Goal: Download file/media

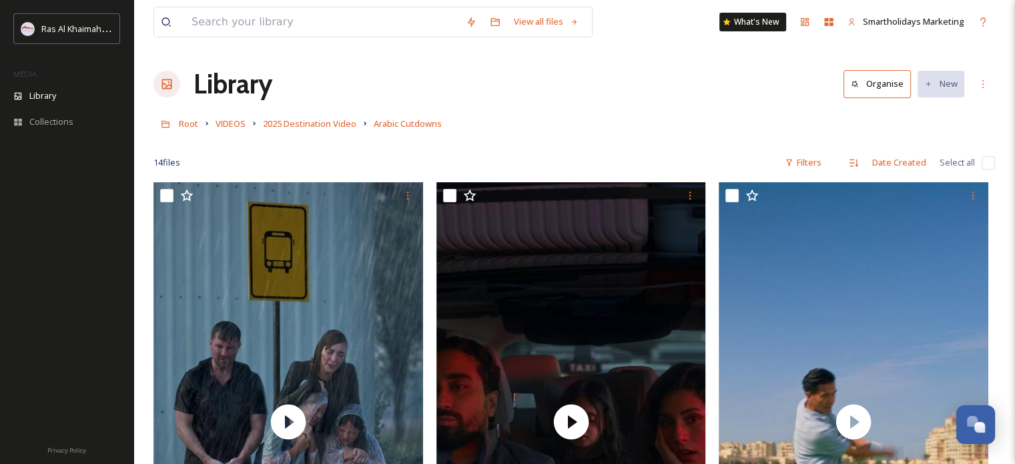
click at [211, 157] on div "14 file s Filters Date Created Select all" at bounding box center [573, 162] width 841 height 26
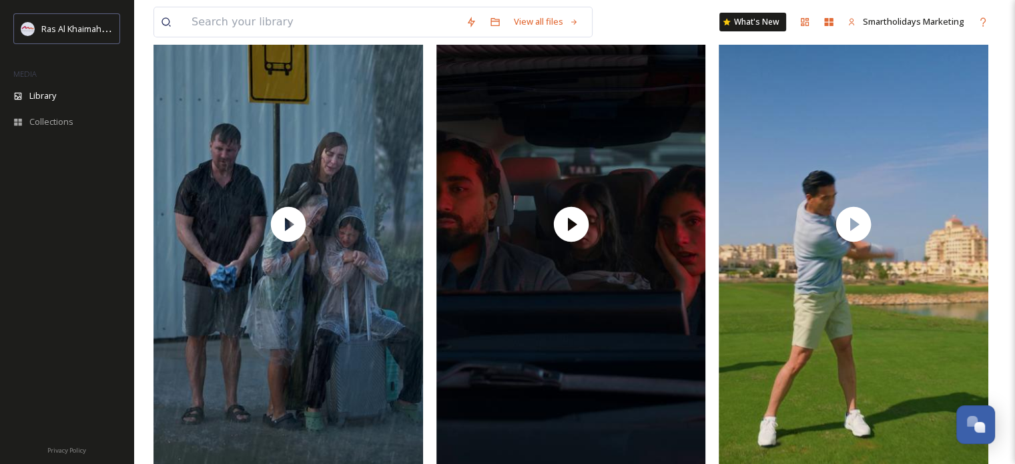
scroll to position [119, 0]
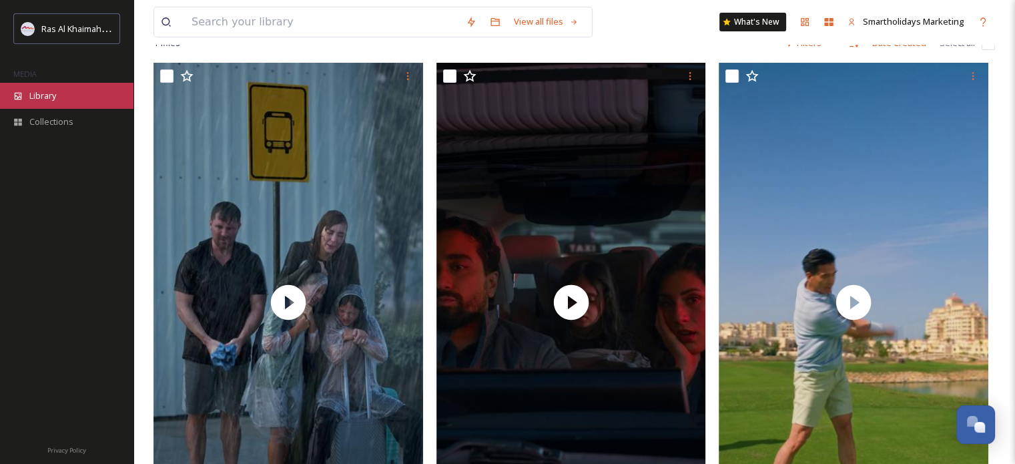
click at [40, 94] on span "Library" at bounding box center [42, 95] width 27 height 13
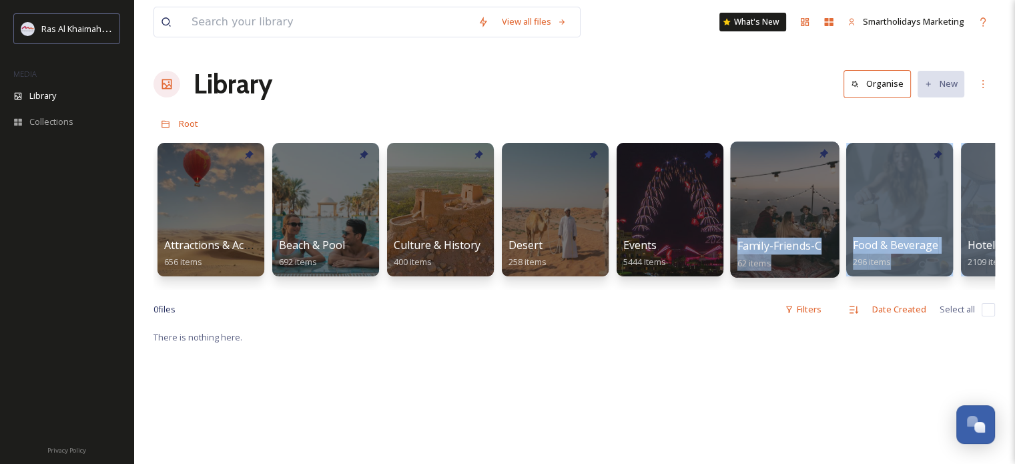
drag, startPoint x: 958, startPoint y: 218, endPoint x: 809, endPoint y: 218, distance: 149.5
click at [806, 218] on div "Attractions & Activities 656 items Beach & Pool 692 items Culture & History 400…" at bounding box center [573, 212] width 841 height 153
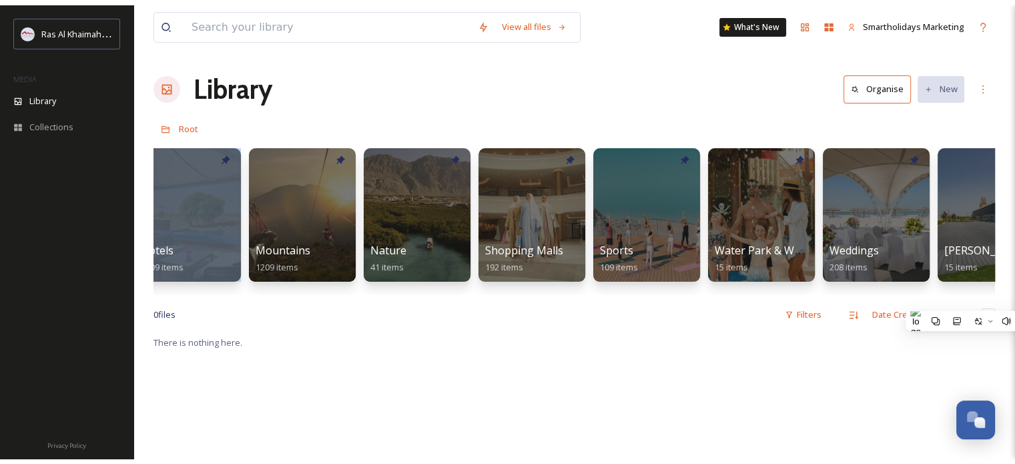
scroll to position [0, 827]
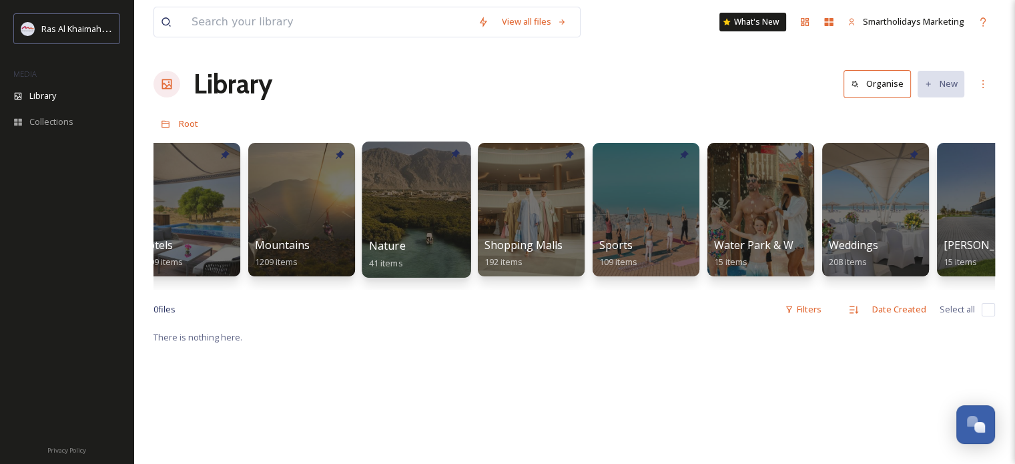
click at [409, 197] on div at bounding box center [416, 209] width 109 height 136
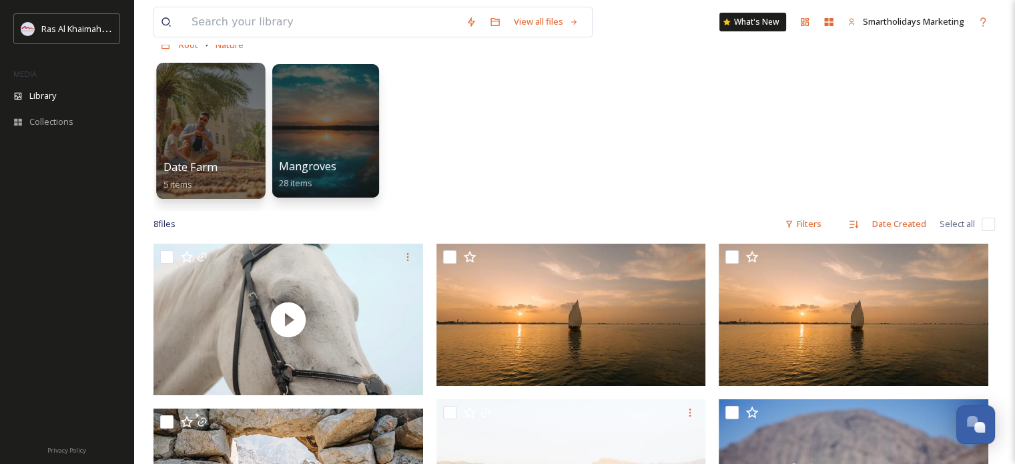
scroll to position [40, 0]
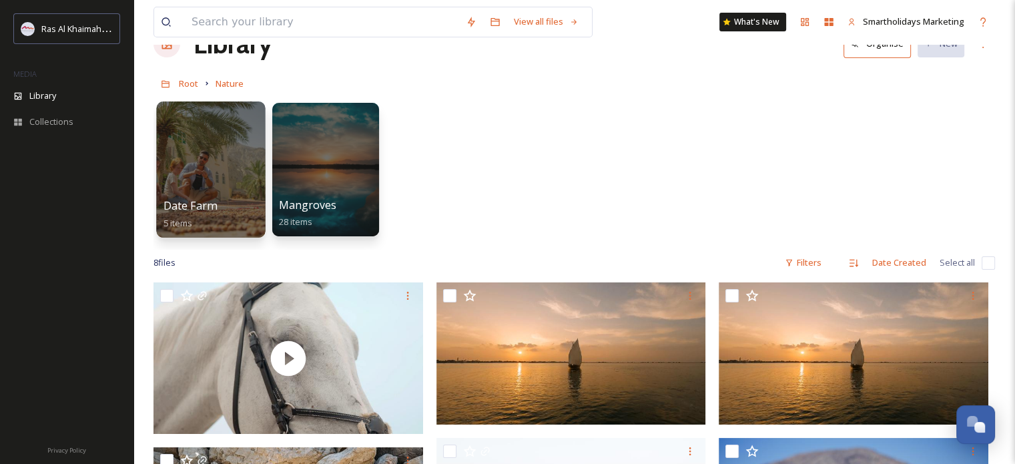
click at [236, 169] on div at bounding box center [210, 169] width 109 height 136
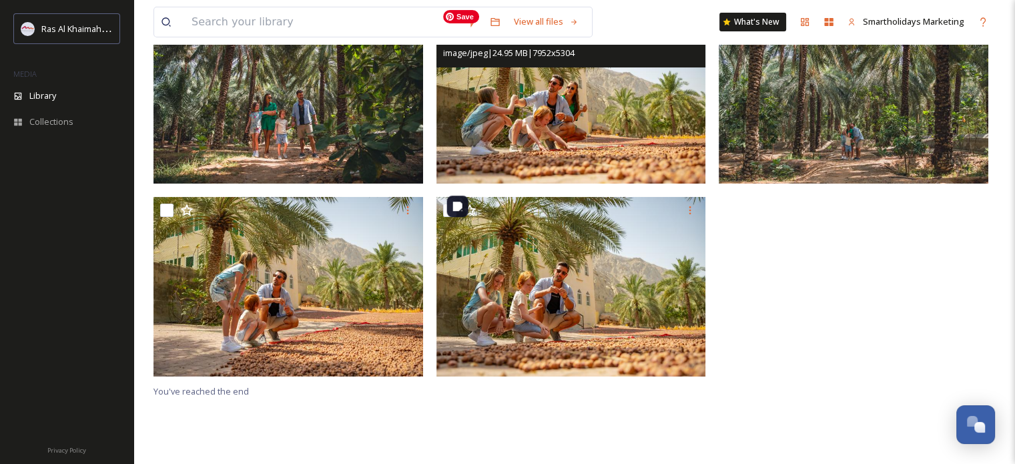
scroll to position [182, 0]
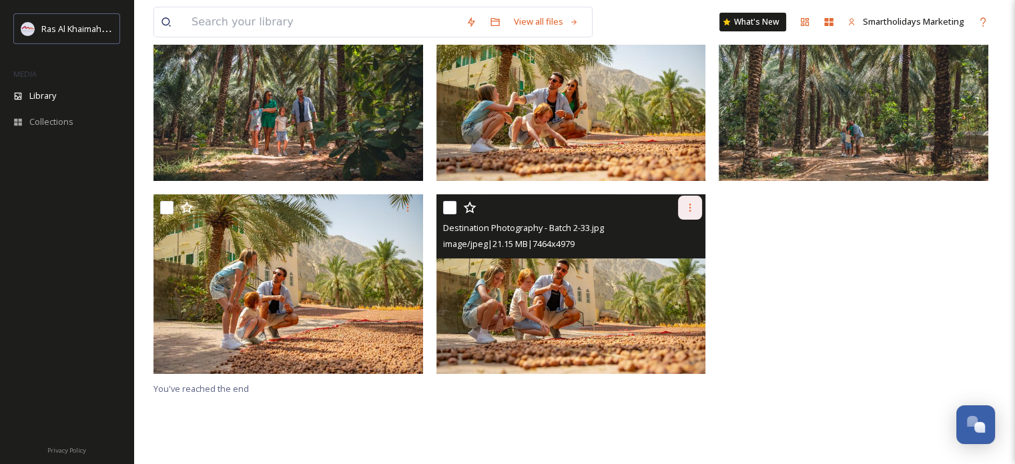
click at [687, 207] on icon at bounding box center [690, 207] width 11 height 11
click at [687, 261] on span "Download" at bounding box center [674, 262] width 41 height 13
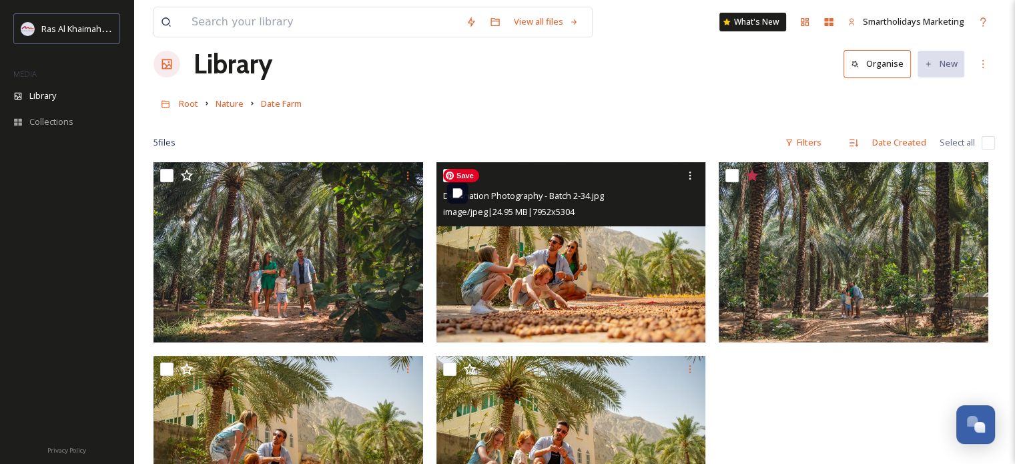
scroll to position [0, 0]
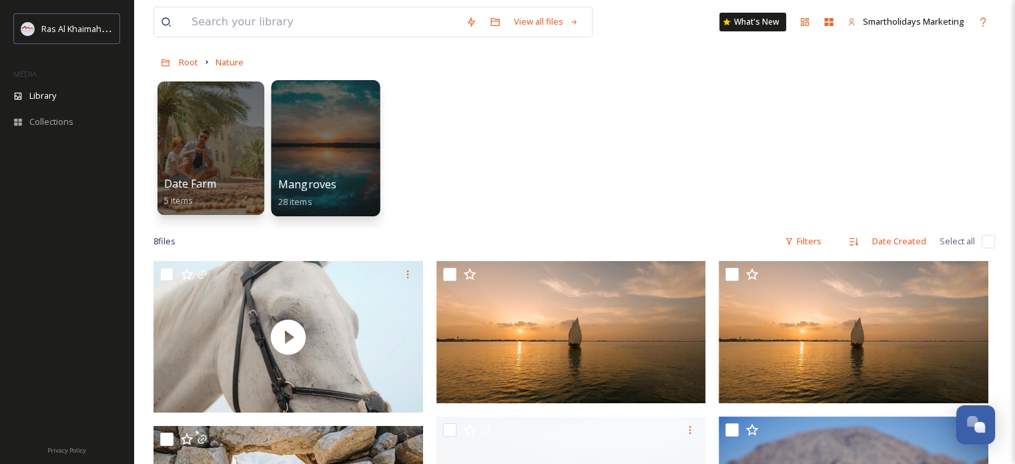
scroll to position [67, 0]
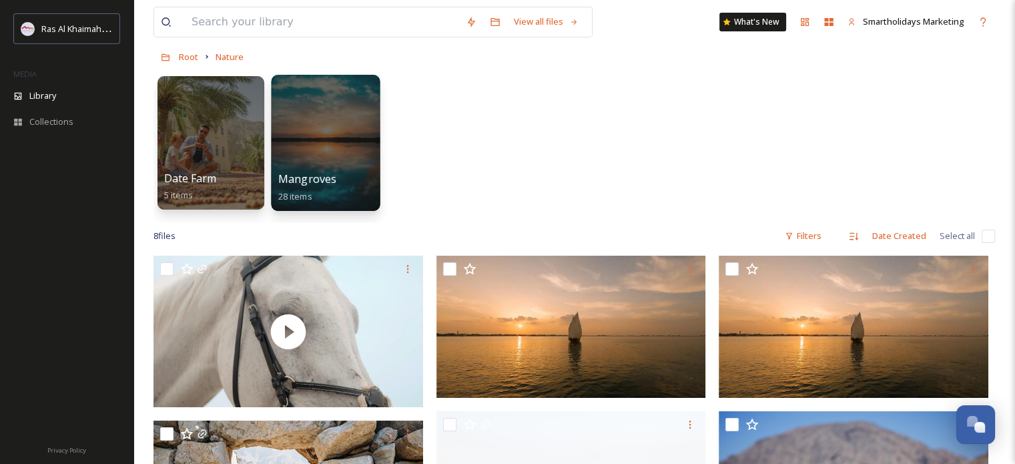
click at [344, 133] on div at bounding box center [325, 143] width 109 height 136
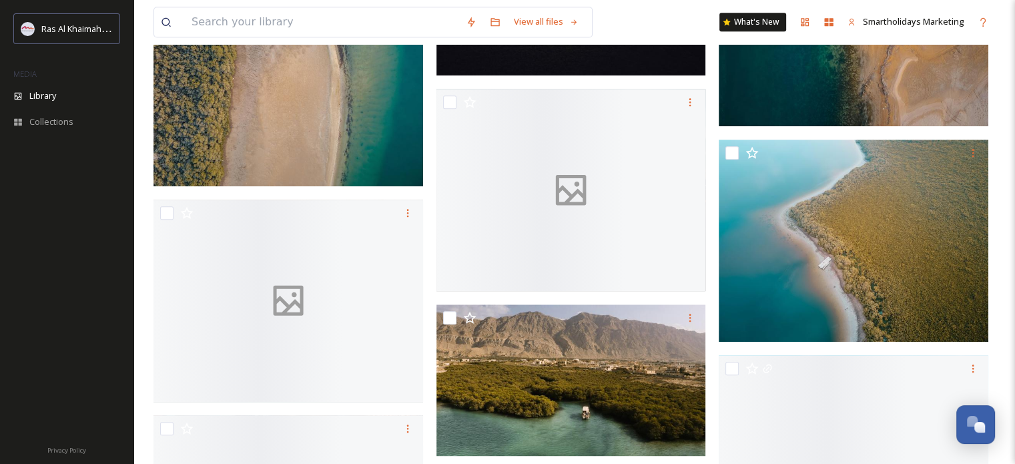
scroll to position [1535, 0]
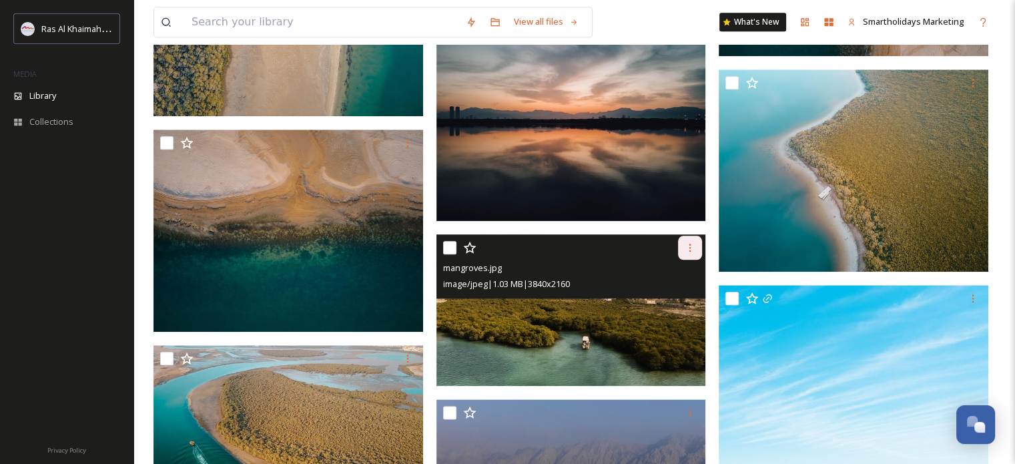
click at [694, 248] on icon at bounding box center [690, 247] width 11 height 11
click at [683, 301] on span "Download" at bounding box center [674, 302] width 41 height 13
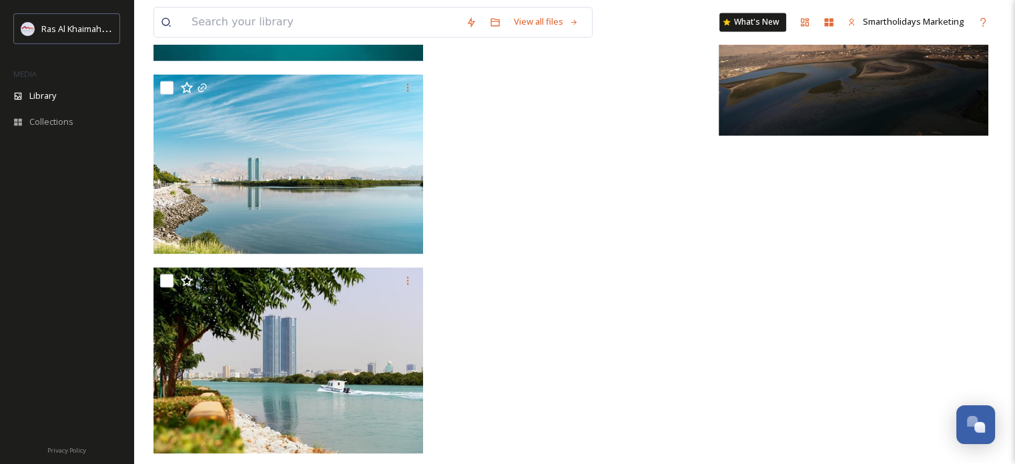
scroll to position [2247, 0]
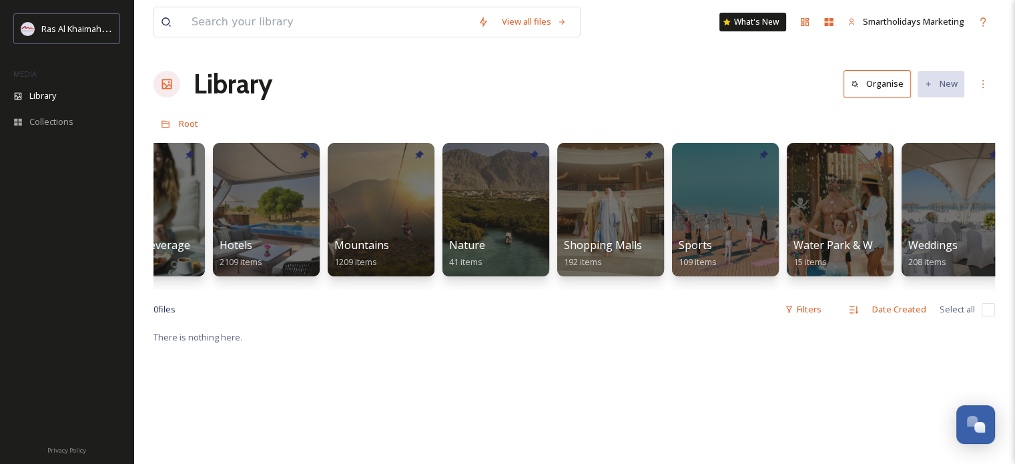
scroll to position [0, 747]
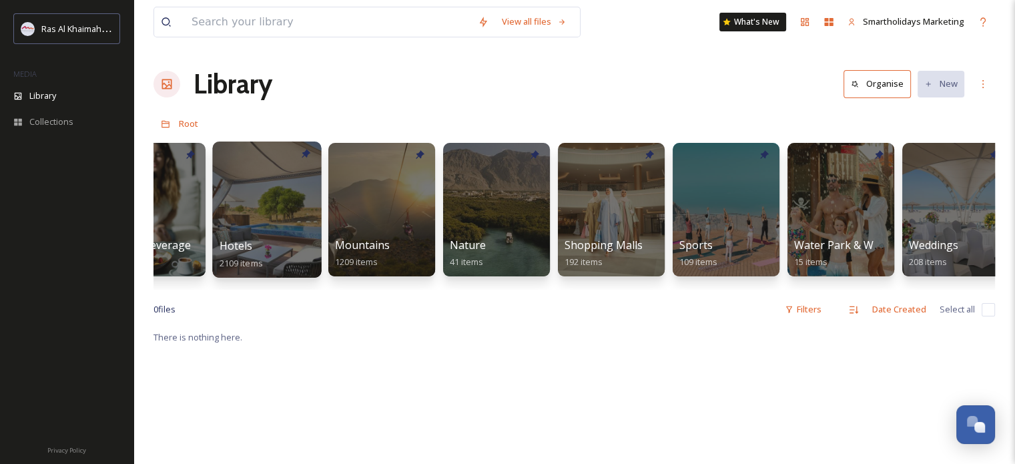
click at [265, 202] on div at bounding box center [266, 209] width 109 height 136
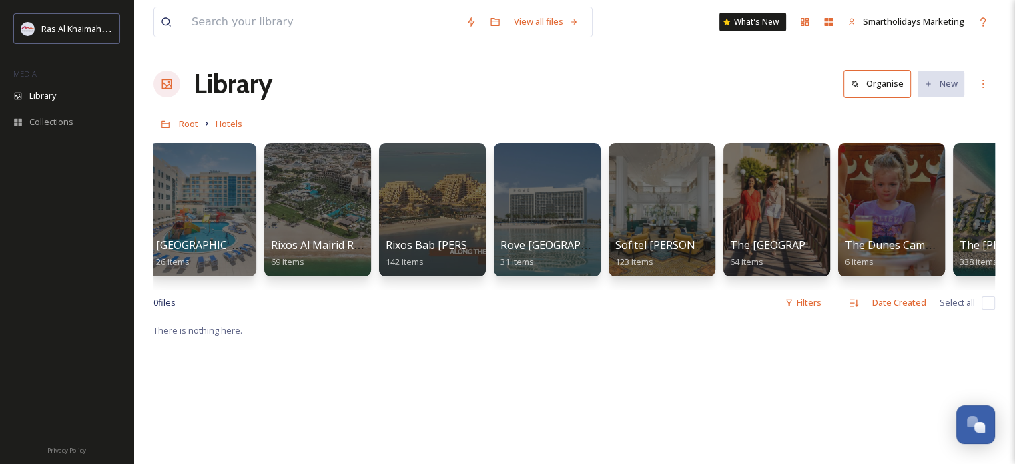
scroll to position [0, 1388]
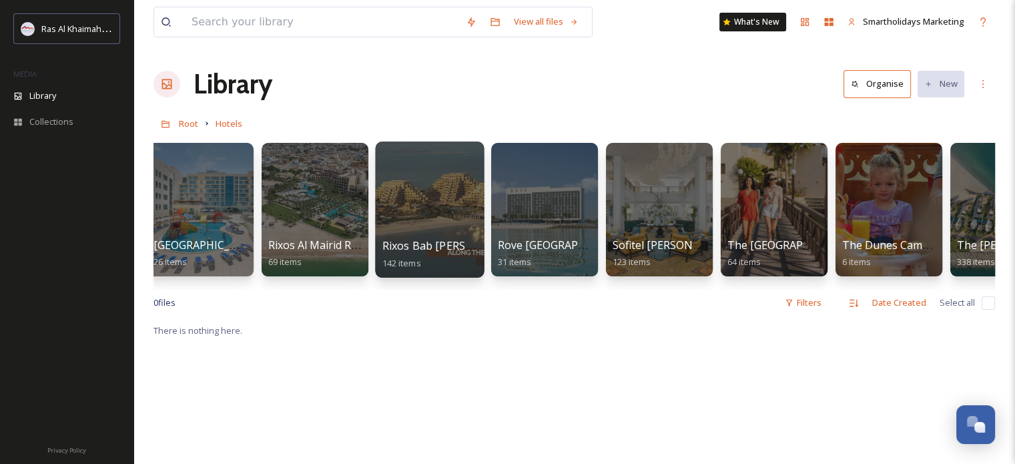
click at [416, 200] on div at bounding box center [429, 209] width 109 height 136
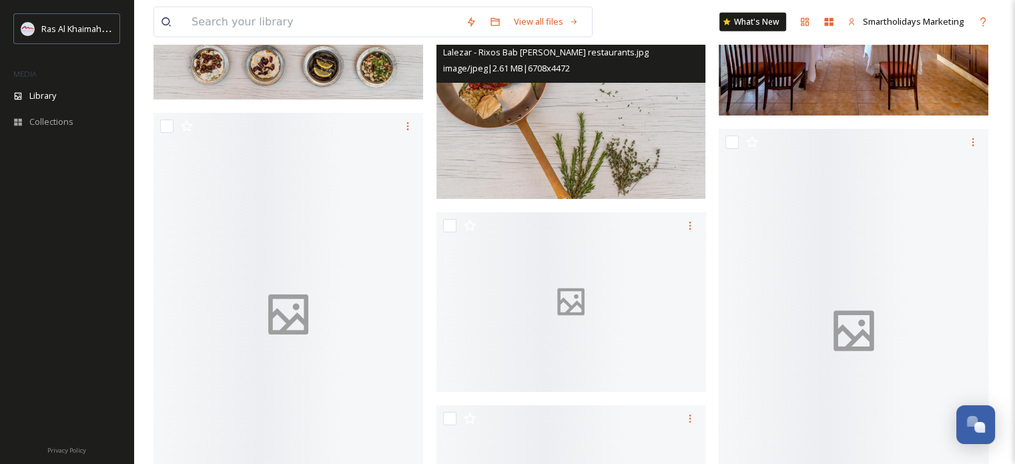
scroll to position [3670, 0]
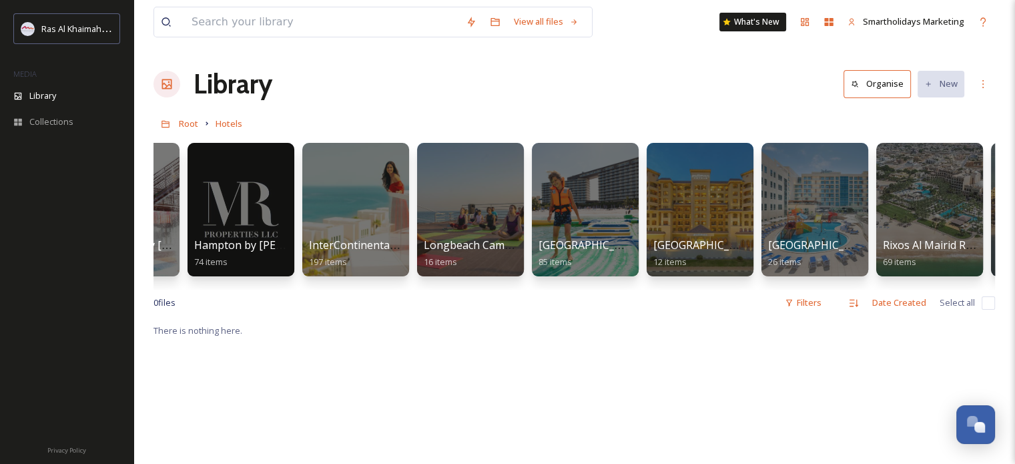
scroll to position [0, 774]
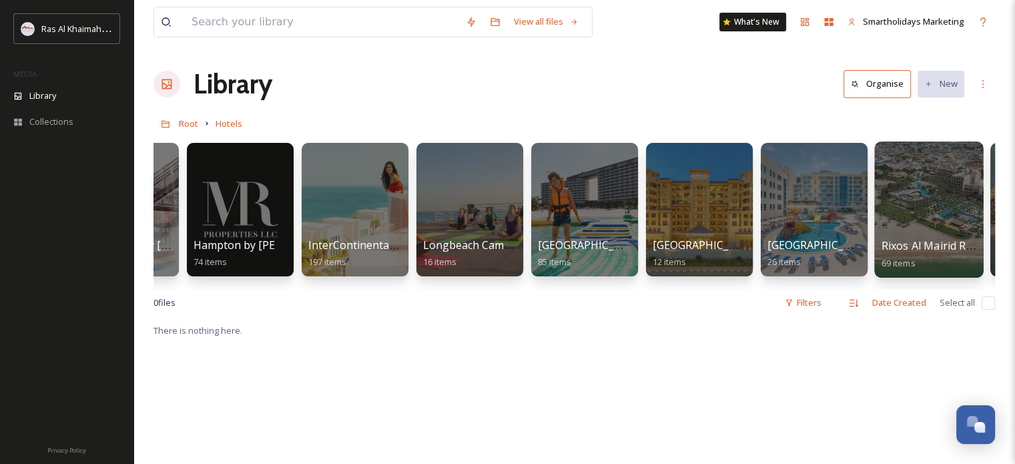
click at [934, 194] on div at bounding box center [928, 209] width 109 height 136
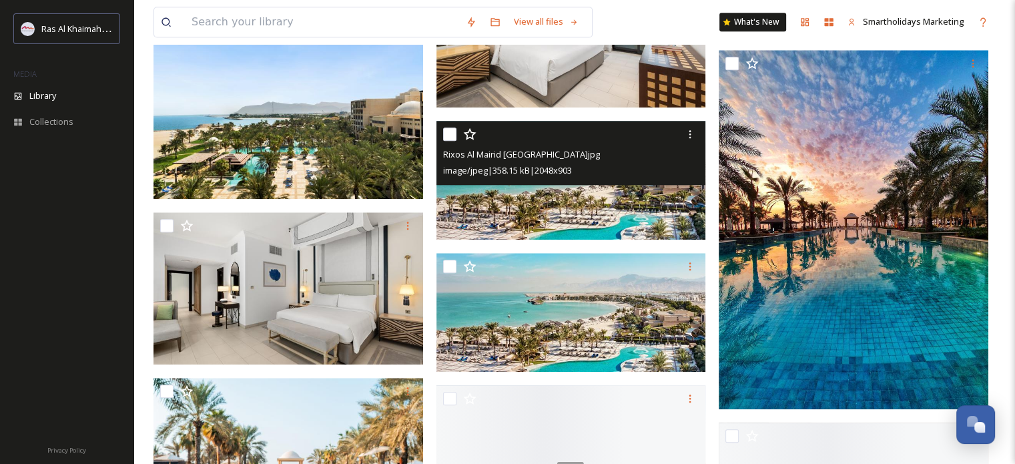
scroll to position [1401, 0]
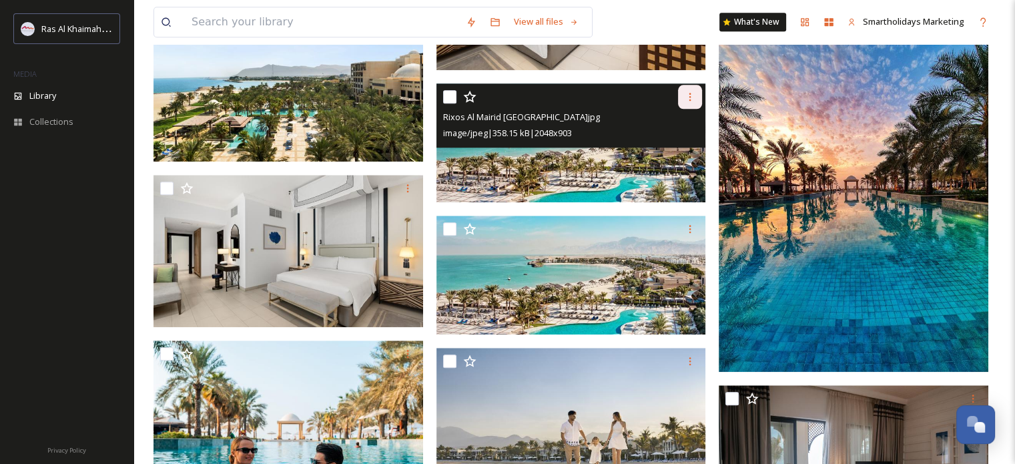
click at [688, 90] on div at bounding box center [690, 97] width 24 height 24
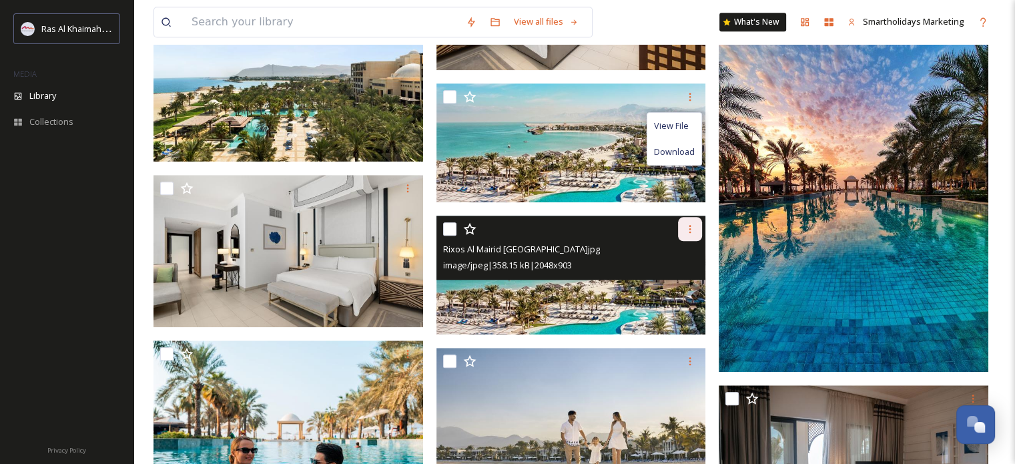
click at [688, 226] on icon at bounding box center [690, 229] width 11 height 11
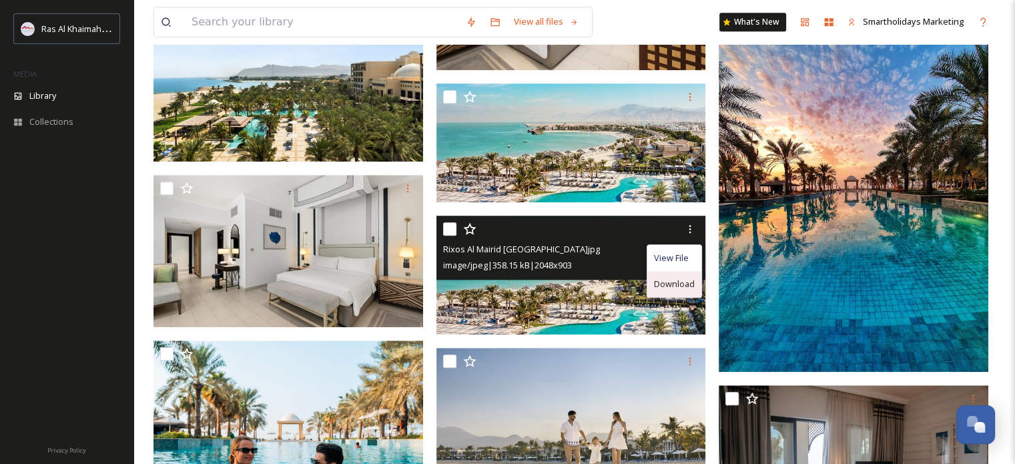
click at [678, 285] on span "Download" at bounding box center [674, 284] width 41 height 13
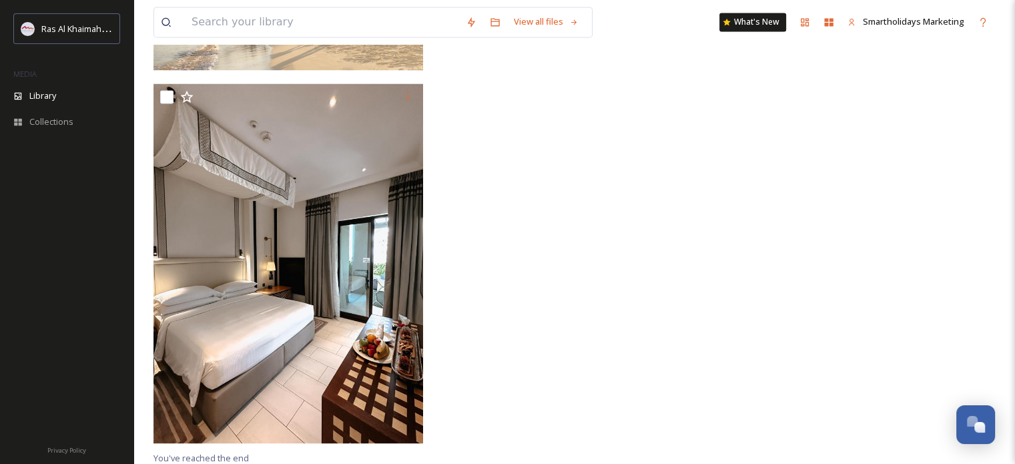
scroll to position [2045, 0]
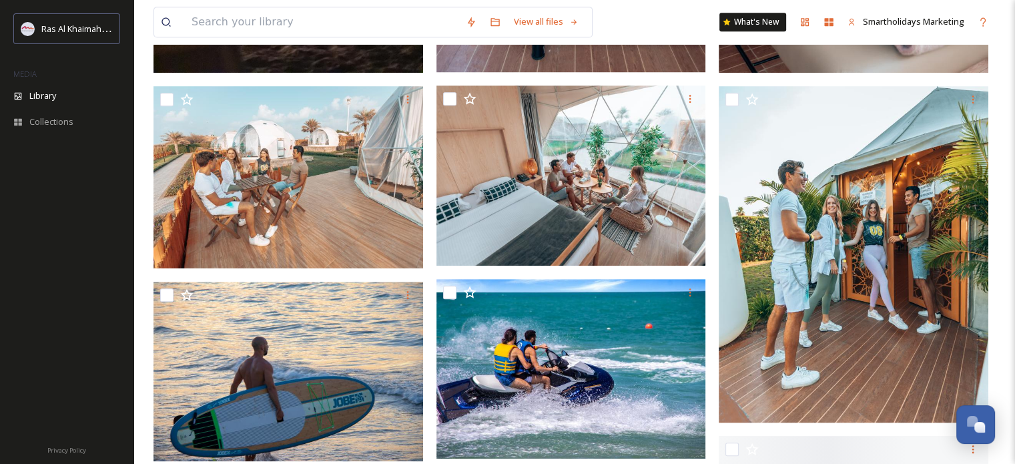
scroll to position [734, 0]
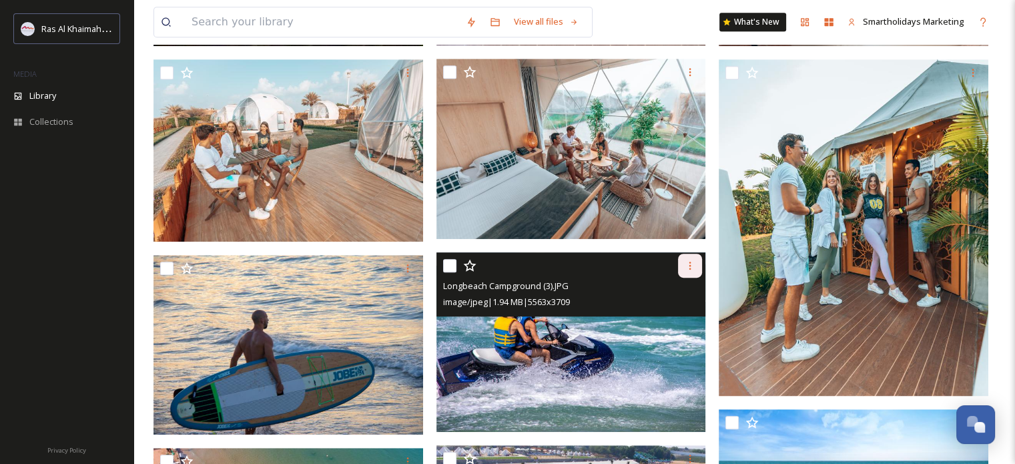
click at [689, 262] on icon at bounding box center [690, 265] width 11 height 11
drag, startPoint x: 665, startPoint y: 320, endPoint x: 574, endPoint y: 300, distance: 93.6
click at [665, 320] on span "Download" at bounding box center [674, 320] width 41 height 13
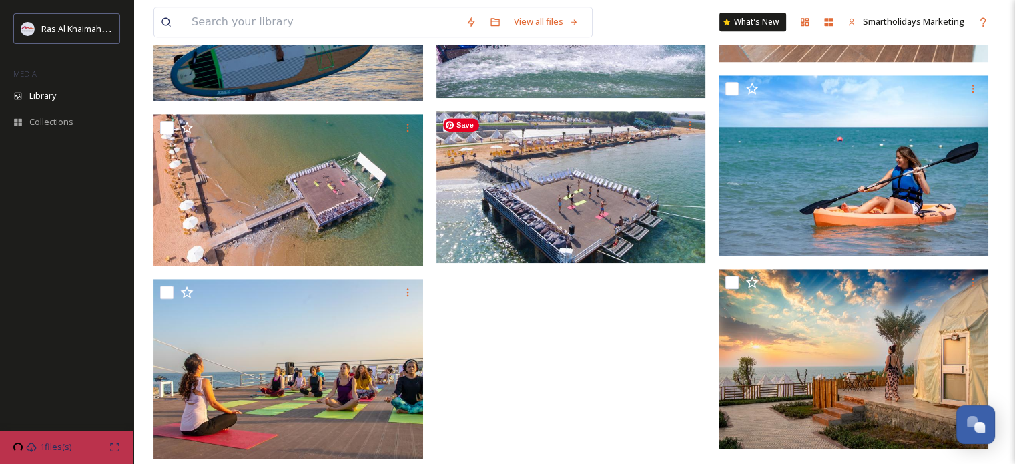
scroll to position [1084, 0]
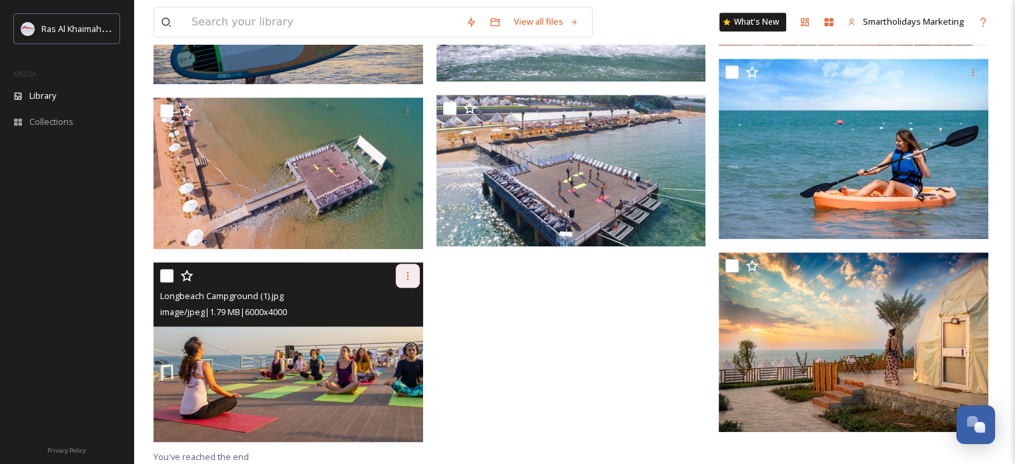
click at [407, 274] on icon at bounding box center [407, 276] width 2 height 8
click at [400, 327] on span "Download" at bounding box center [392, 330] width 41 height 13
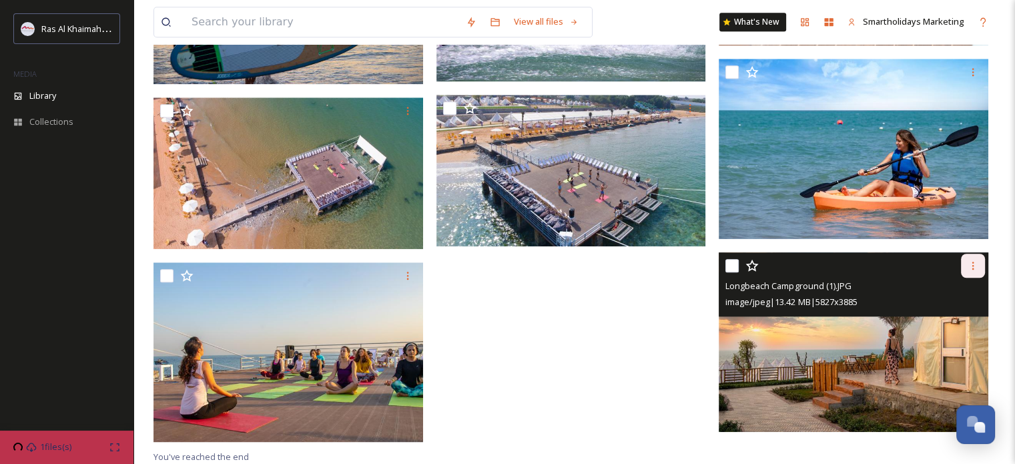
click at [977, 266] on icon at bounding box center [973, 265] width 11 height 11
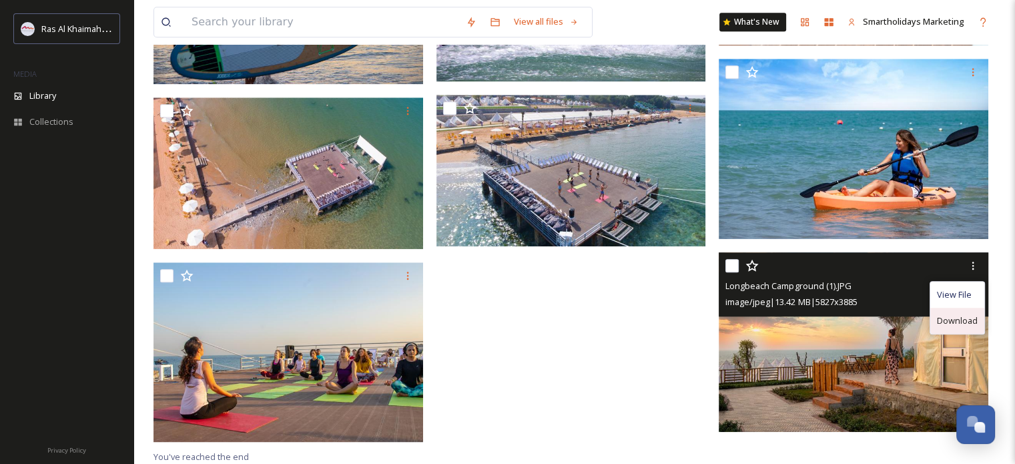
click at [958, 322] on span "Download" at bounding box center [957, 320] width 41 height 13
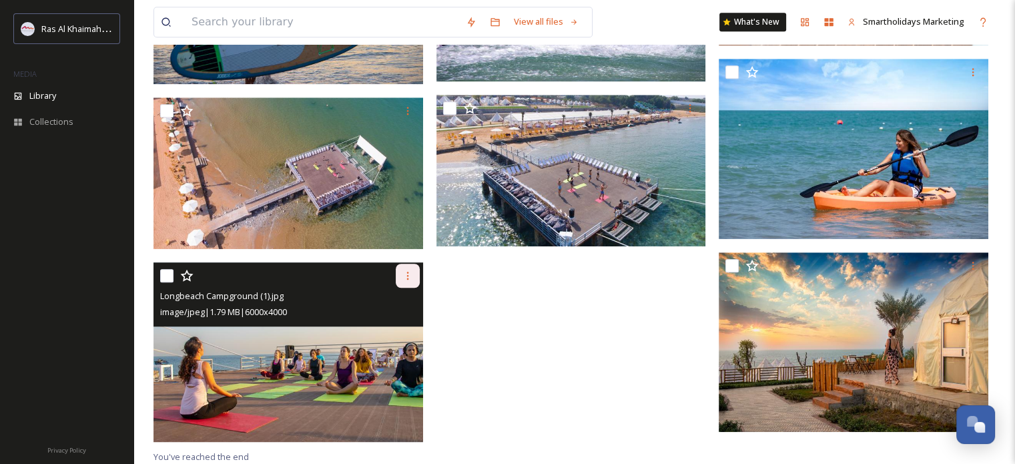
click at [414, 268] on div at bounding box center [408, 276] width 24 height 24
click at [400, 328] on span "Download" at bounding box center [392, 330] width 41 height 13
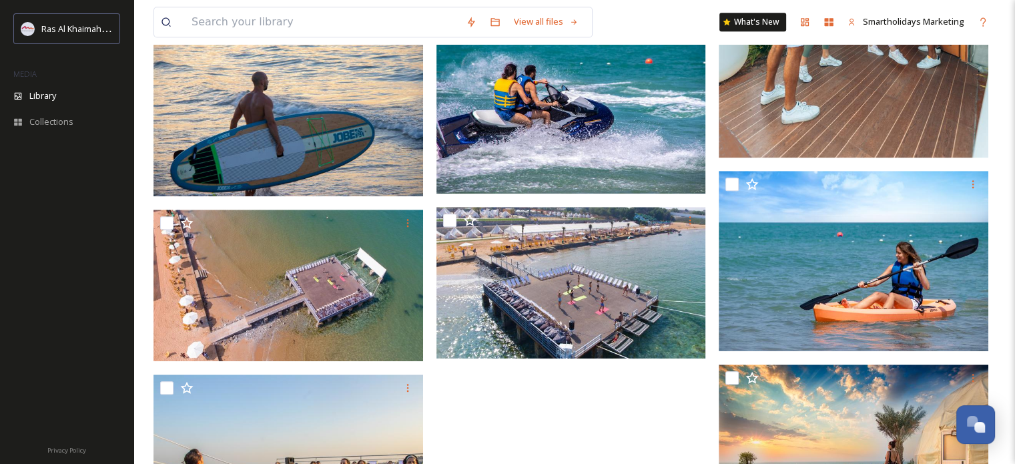
scroll to position [951, 0]
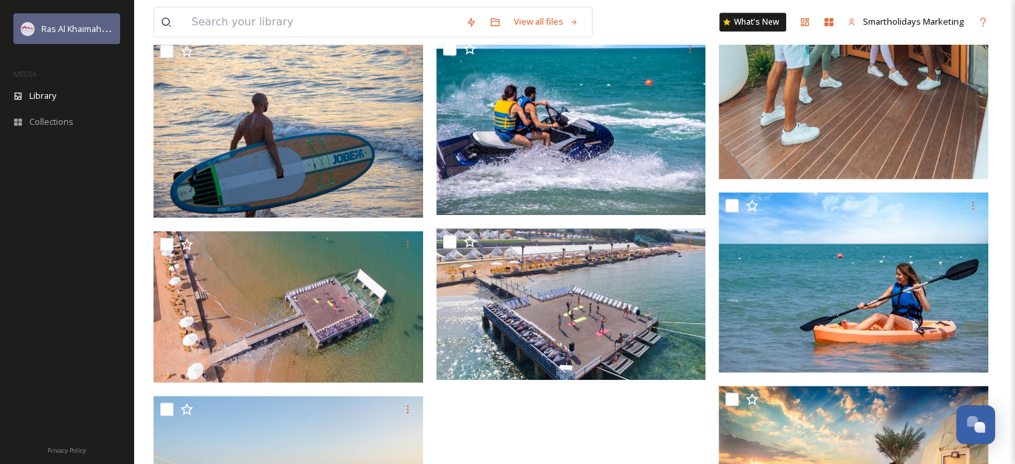
click at [69, 26] on span "Ras Al Khaimah Tourism Development Authority" at bounding box center [135, 28] width 189 height 13
click at [83, 26] on span "Ras Al Khaimah Tourism Development Authority" at bounding box center [135, 28] width 189 height 13
click at [111, 31] on span "Ras Al Khaimah Tourism Development Authority" at bounding box center [135, 28] width 189 height 13
click at [109, 31] on span "Ras Al Khaimah Tourism Development Authority" at bounding box center [135, 28] width 189 height 13
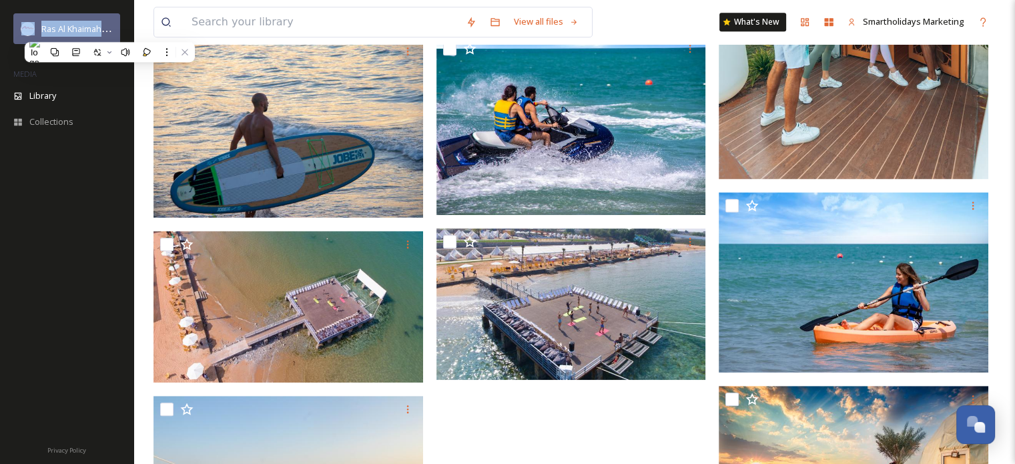
drag, startPoint x: 103, startPoint y: 25, endPoint x: 37, endPoint y: 25, distance: 66.1
click at [37, 25] on div "Ras Al Khaimah Tourism Development Authority" at bounding box center [66, 28] width 107 height 31
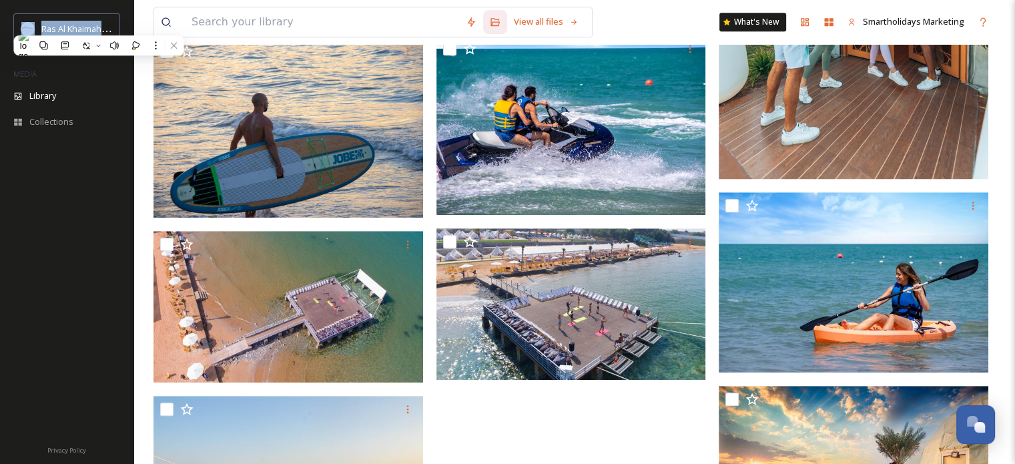
copy div "Ras Al Khaimah"
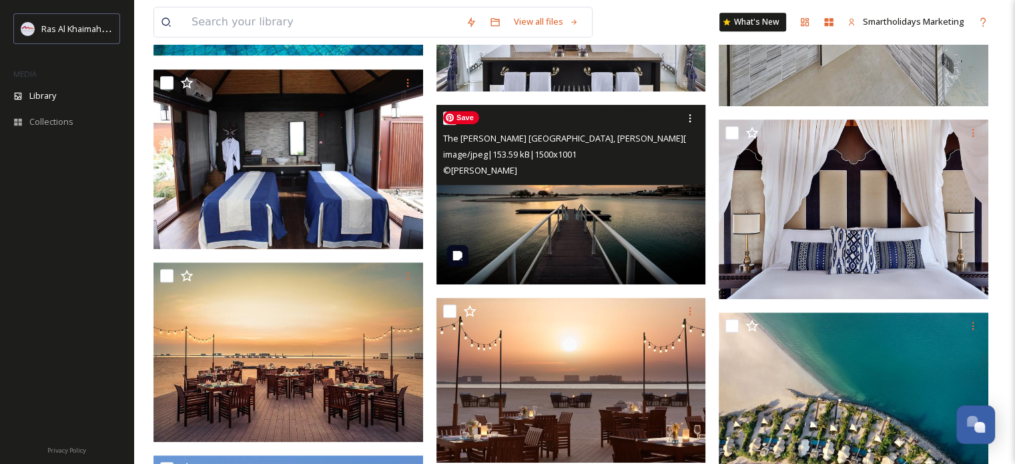
scroll to position [1068, 0]
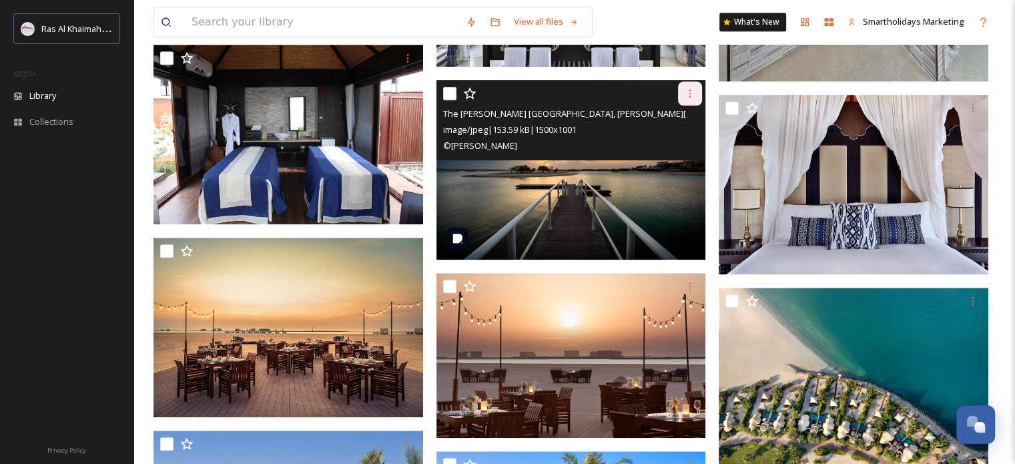
click at [697, 92] on div at bounding box center [690, 93] width 24 height 24
click at [683, 146] on span "Download" at bounding box center [674, 148] width 41 height 13
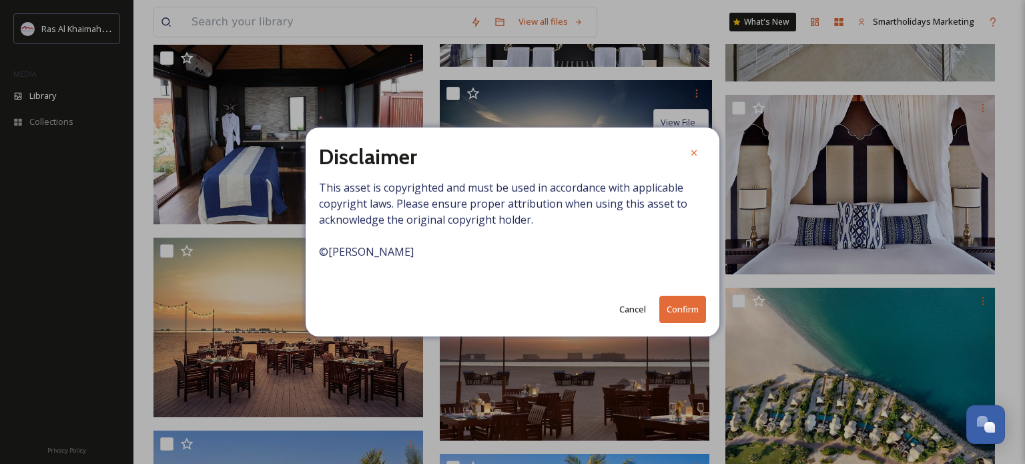
click at [689, 312] on button "Confirm" at bounding box center [682, 309] width 47 height 27
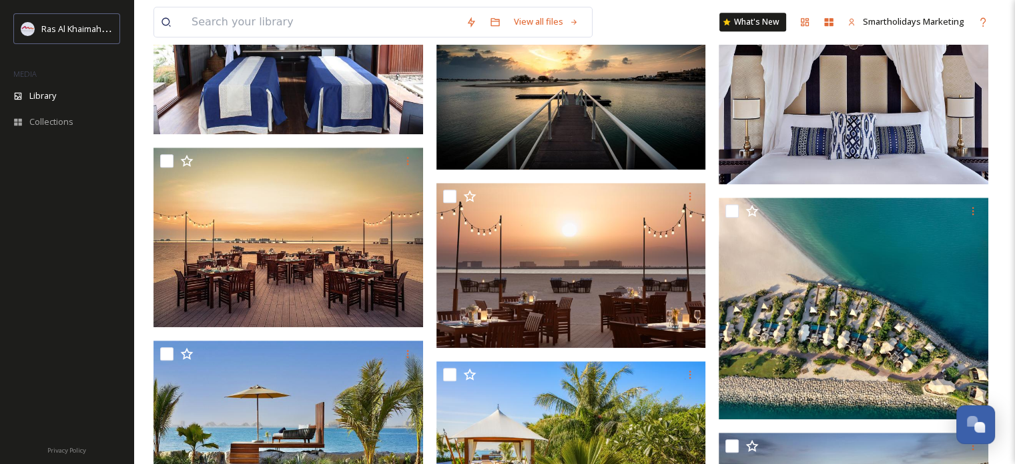
scroll to position [1335, 0]
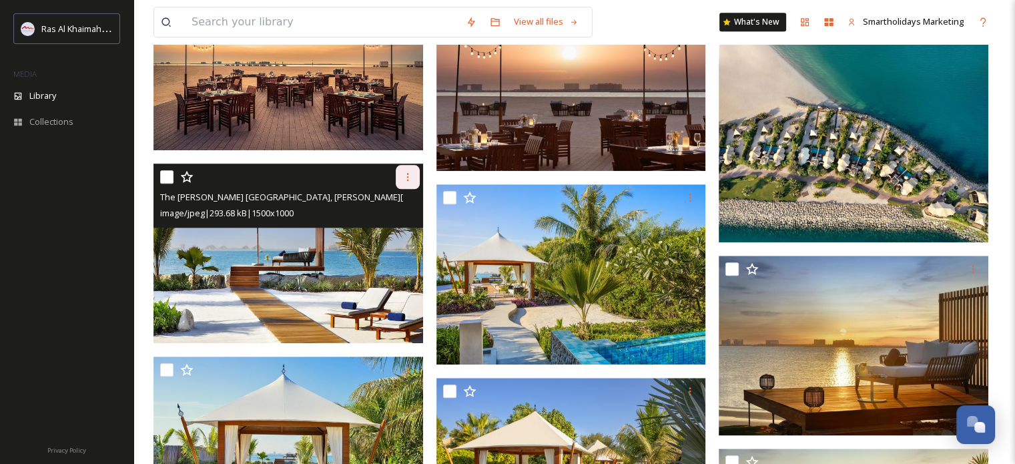
click at [404, 177] on icon at bounding box center [407, 176] width 11 height 11
click at [392, 228] on span "Download" at bounding box center [392, 232] width 41 height 13
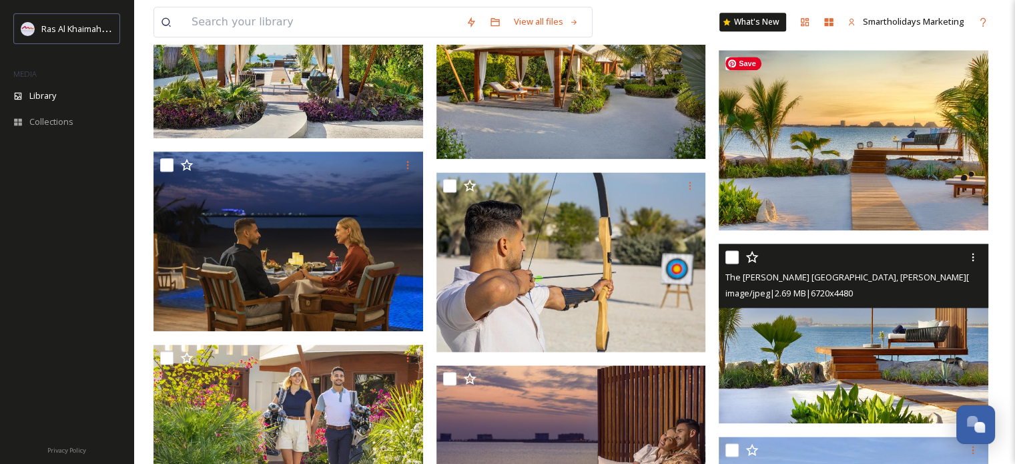
scroll to position [1735, 0]
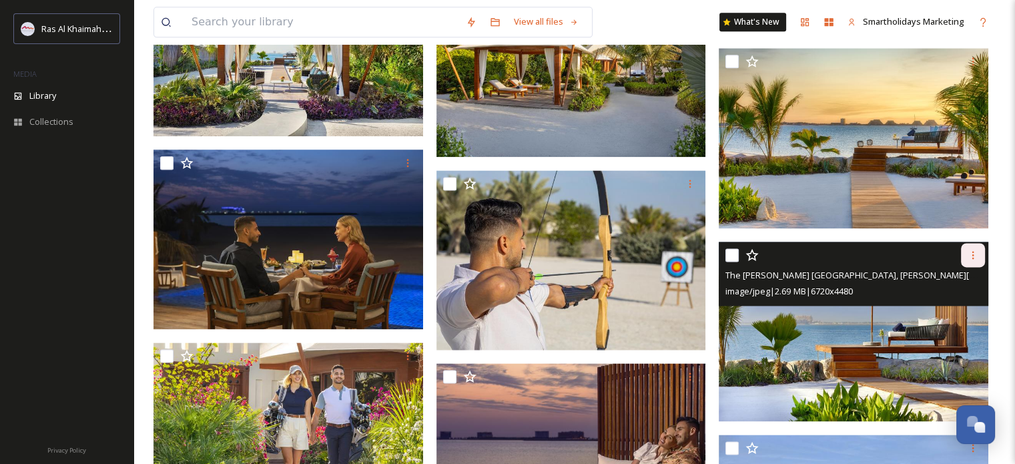
click at [974, 256] on icon at bounding box center [973, 255] width 11 height 11
click at [961, 304] on span "Download" at bounding box center [957, 310] width 41 height 13
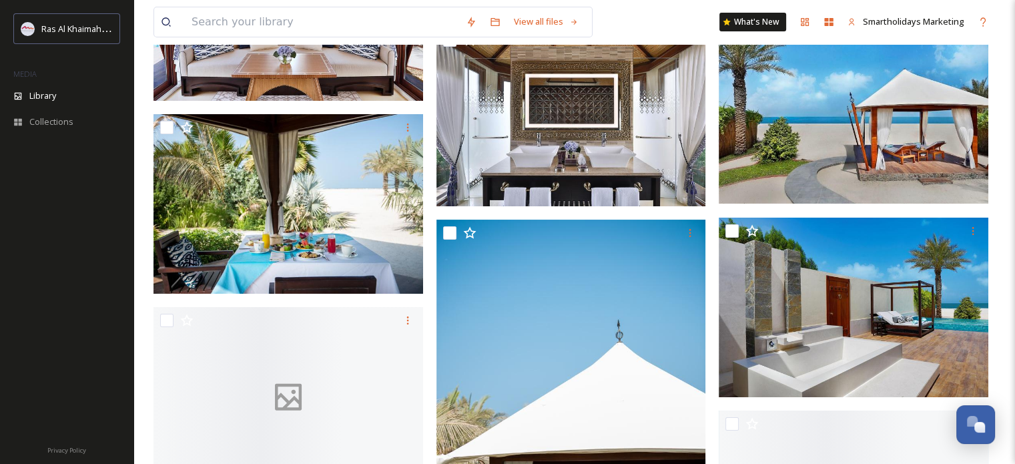
scroll to position [5272, 0]
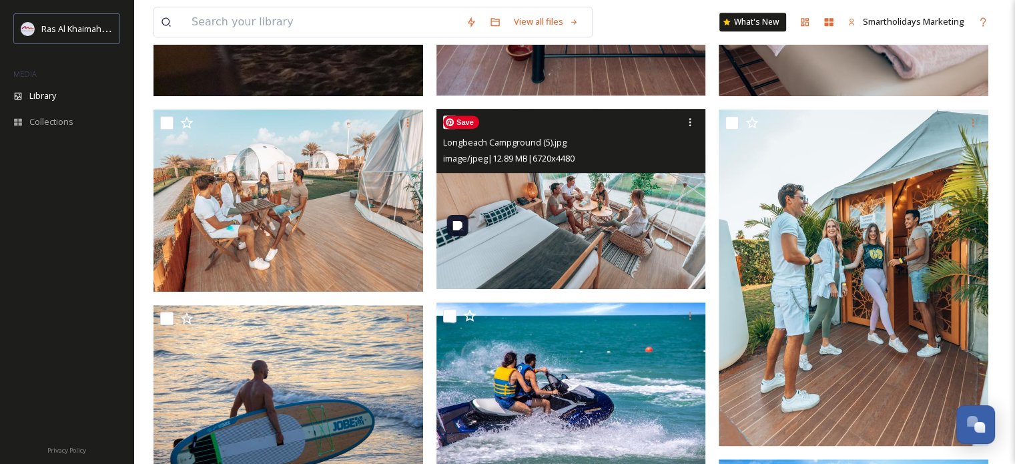
scroll to position [734, 0]
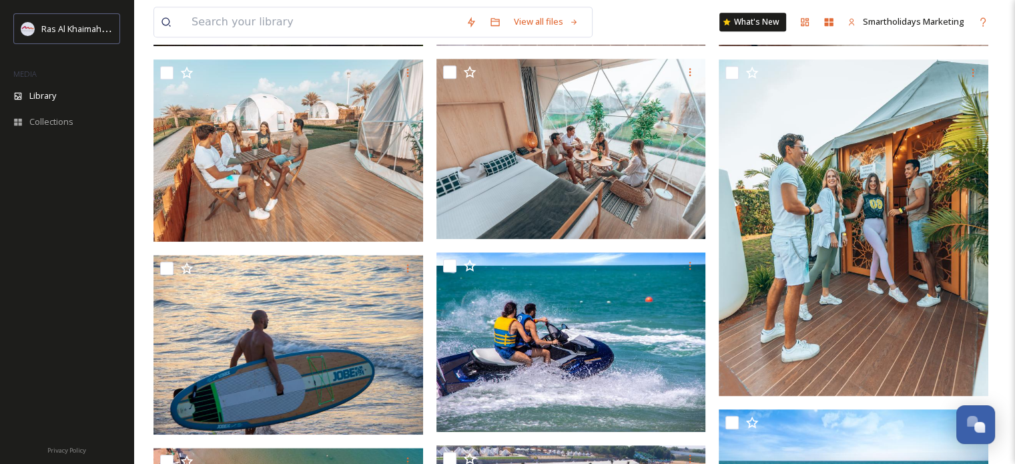
click at [427, 254] on div at bounding box center [291, 123] width 276 height 1351
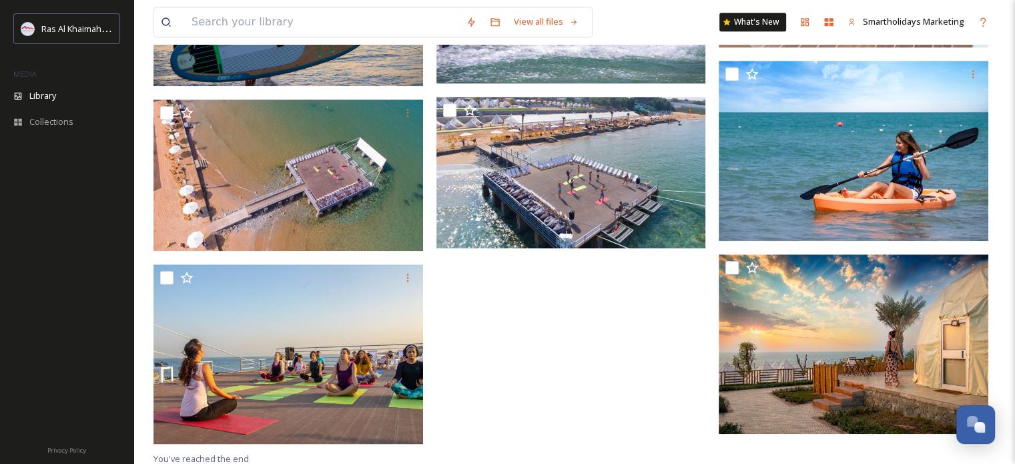
scroll to position [1084, 0]
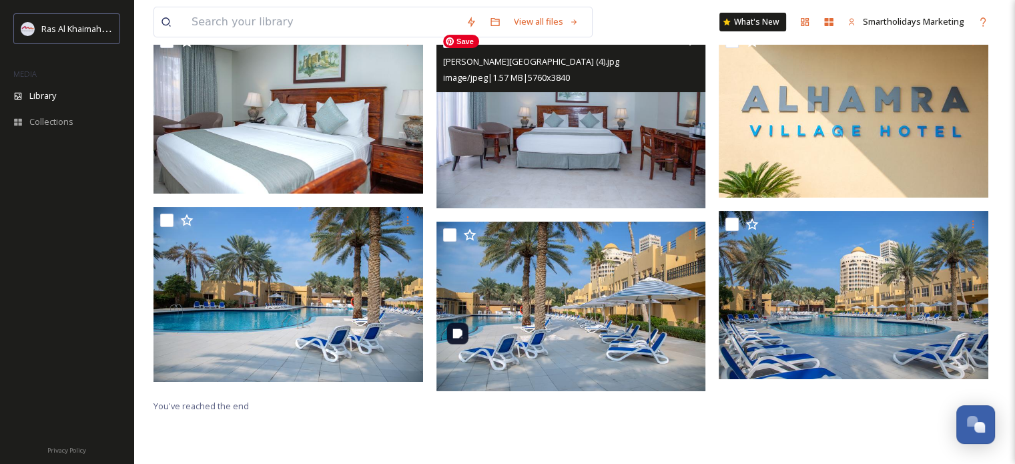
scroll to position [182, 0]
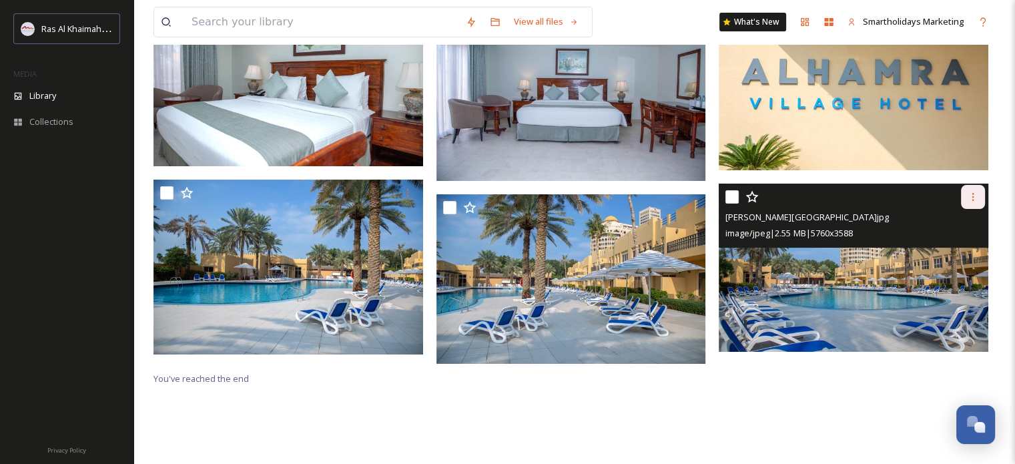
click at [972, 197] on icon at bounding box center [973, 197] width 2 height 8
click at [966, 247] on span "Download" at bounding box center [957, 252] width 41 height 13
